Goal: Check status: Check status

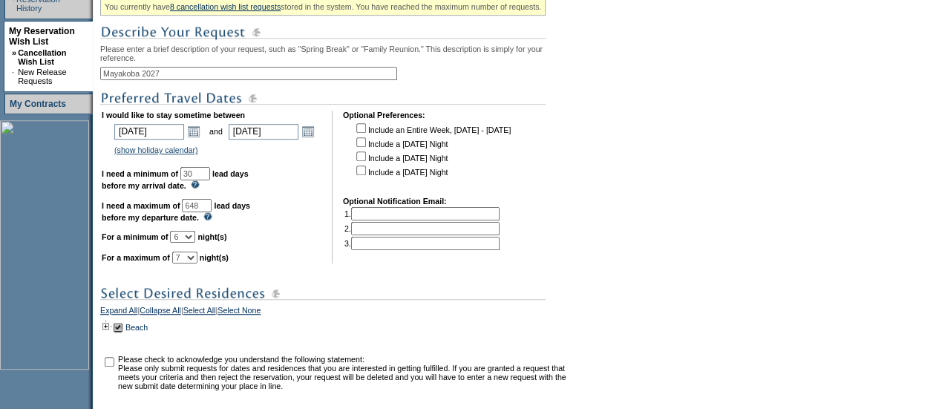
scroll to position [340, 0]
click at [316, 140] on link "Open the calendar popup." at bounding box center [308, 132] width 16 height 16
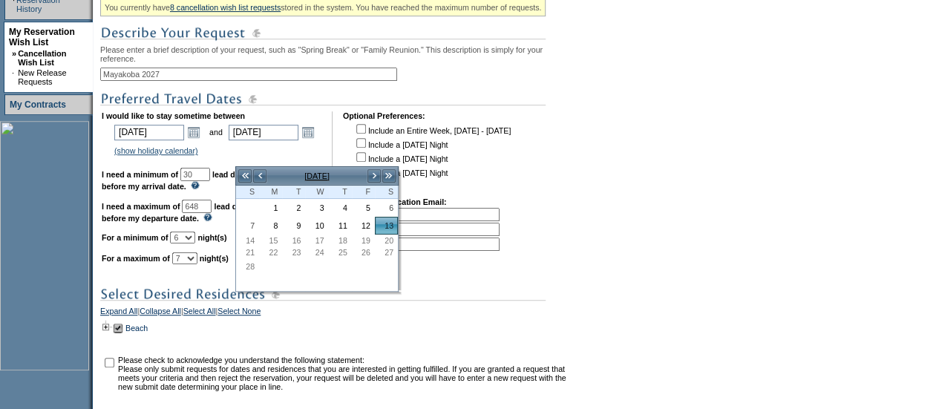
click at [367, 108] on div "Please note that for changes made to dates or property selections, you can only…" at bounding box center [336, 186] width 472 height 493
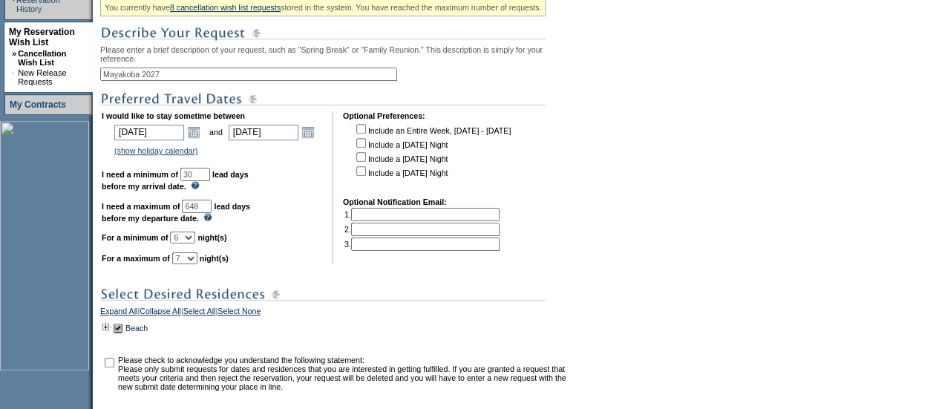
scroll to position [59, 0]
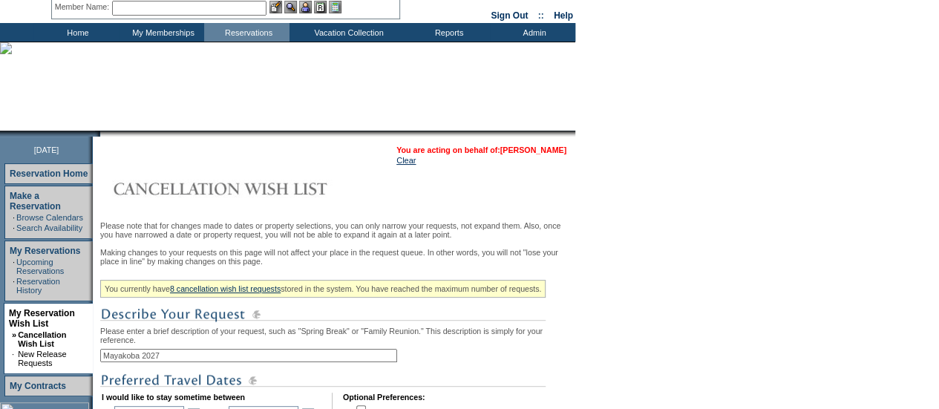
click at [505, 146] on link "[PERSON_NAME]" at bounding box center [534, 150] width 66 height 9
